Goal: Find specific page/section: Find specific page/section

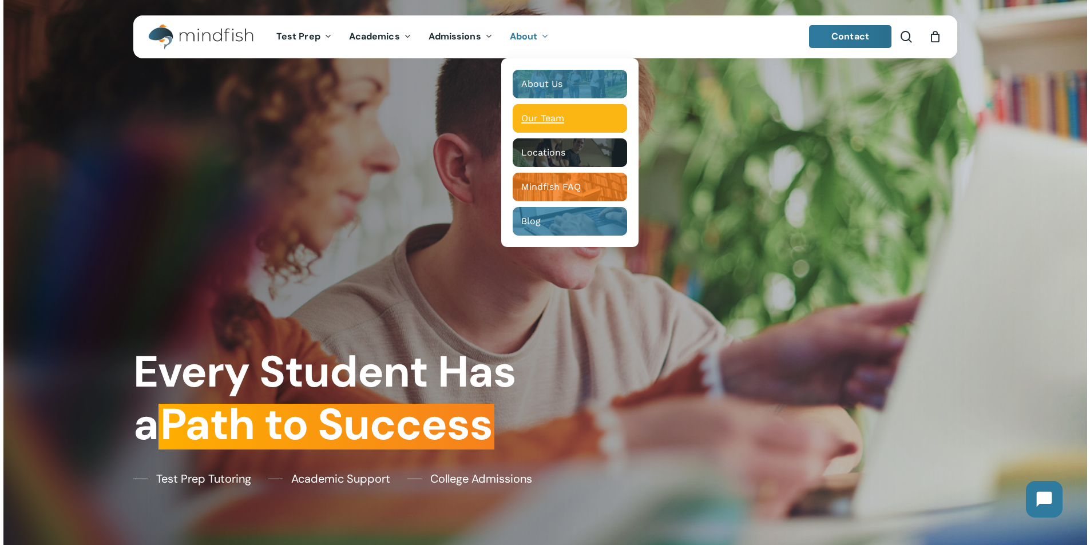
click at [547, 115] on span "Our Team" at bounding box center [542, 118] width 43 height 11
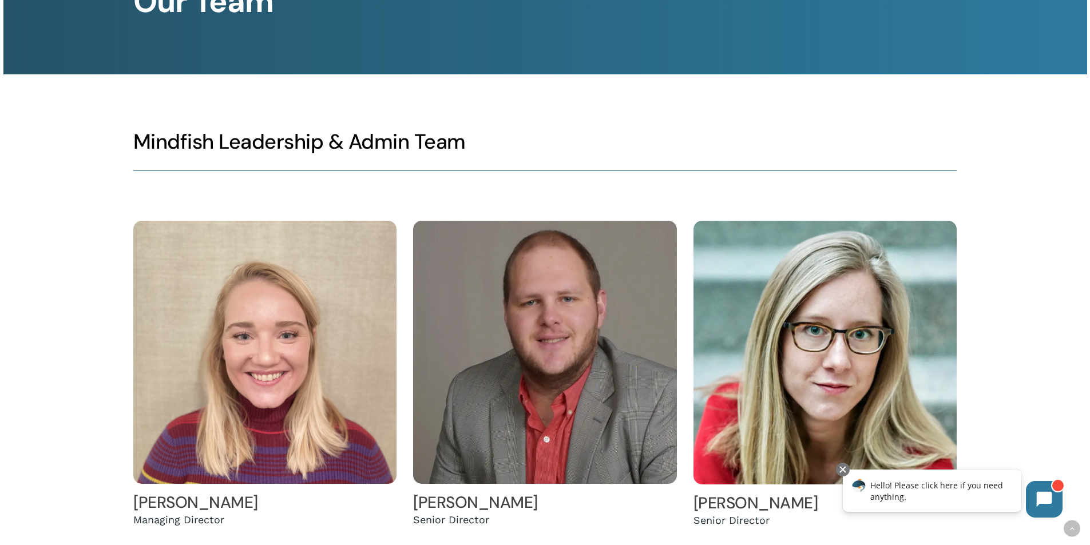
scroll to position [3240, 0]
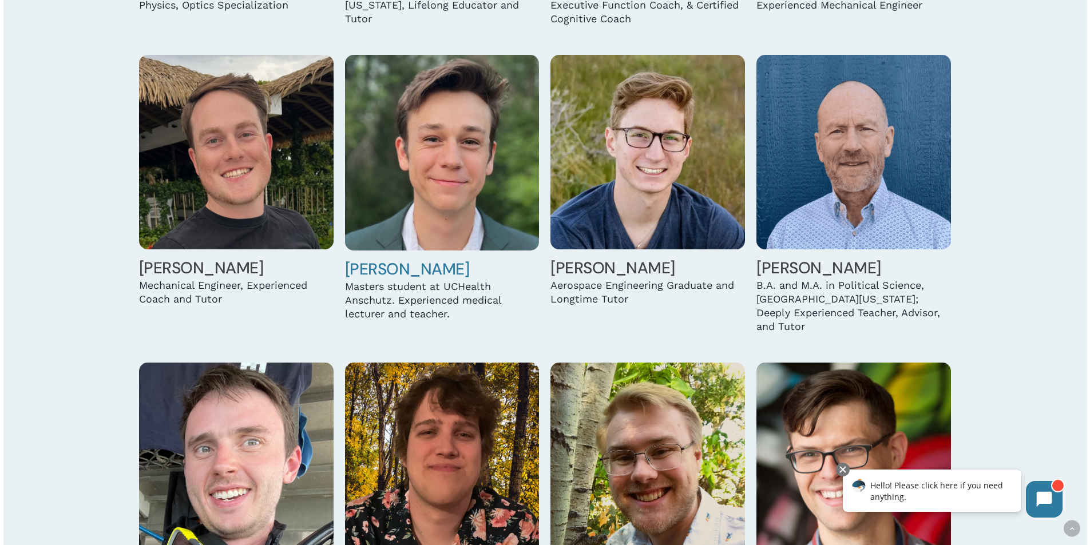
click at [456, 187] on img at bounding box center [442, 153] width 194 height 196
